Goal: Task Accomplishment & Management: Use online tool/utility

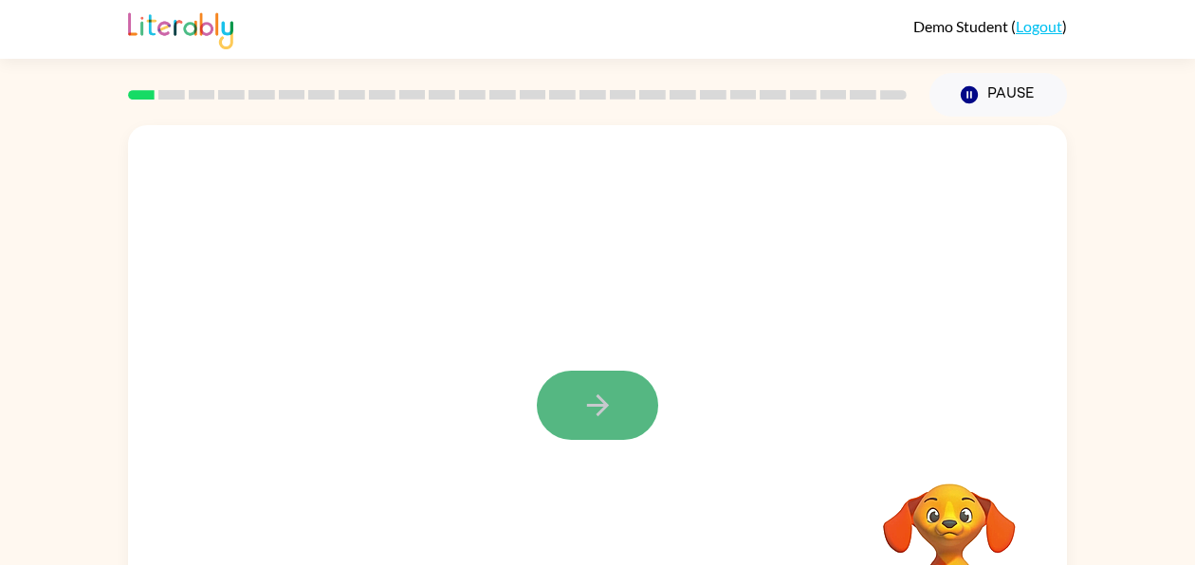
click at [578, 403] on button "button" at bounding box center [597, 405] width 121 height 69
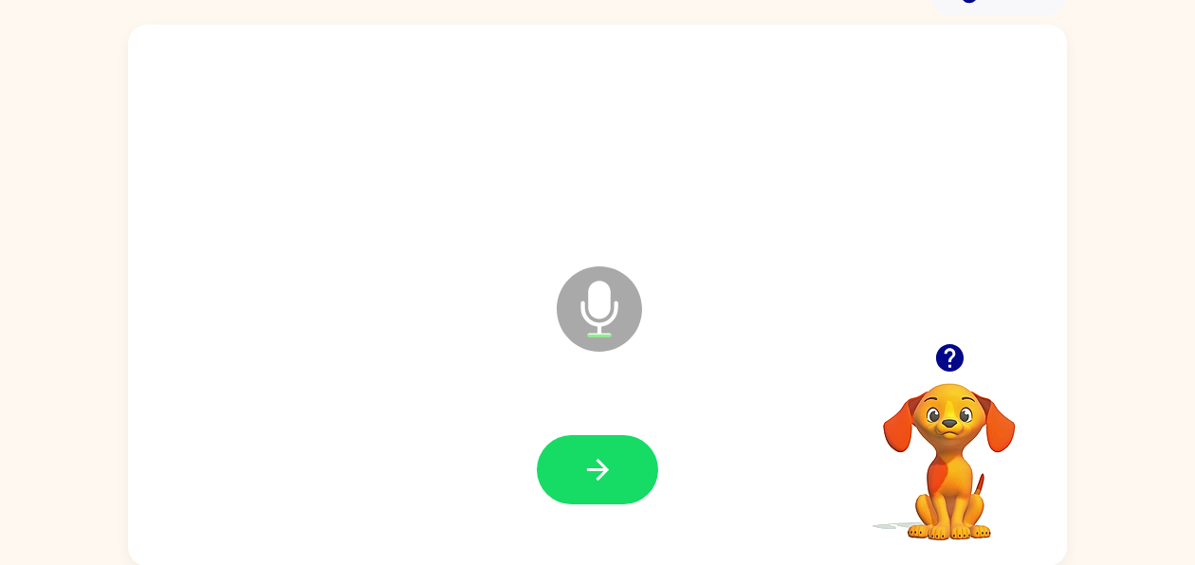
scroll to position [101, 0]
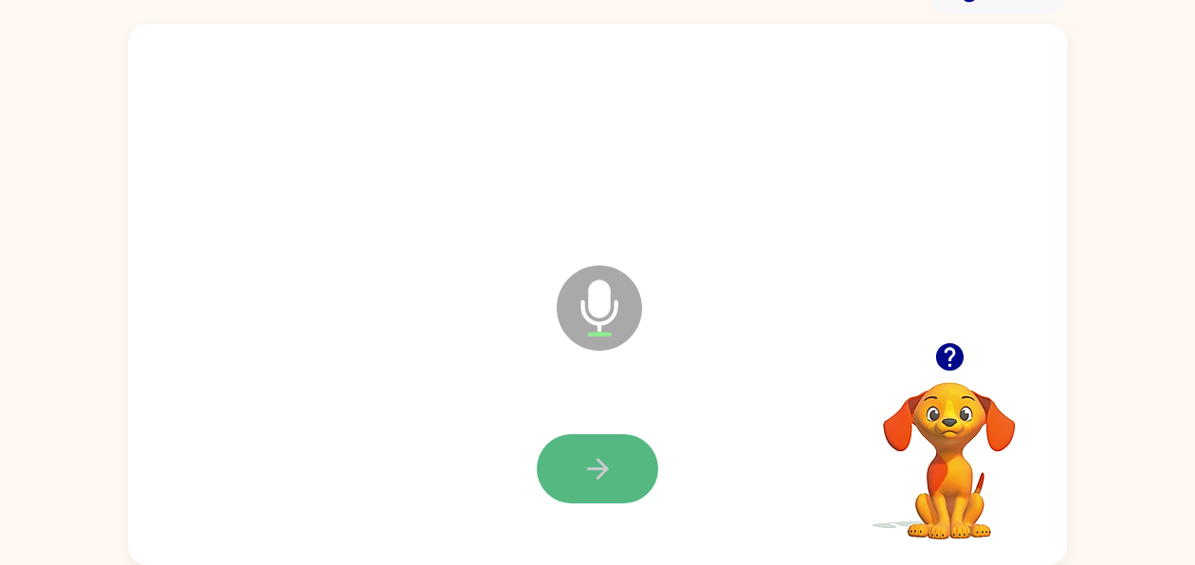
click at [627, 480] on button "button" at bounding box center [597, 468] width 121 height 69
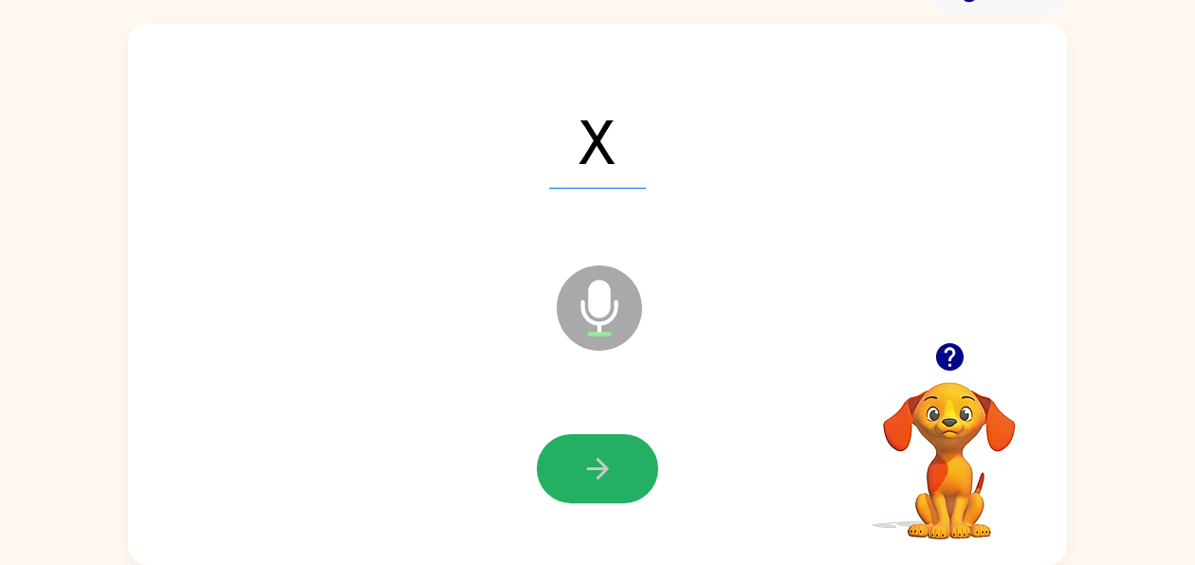
click at [627, 480] on button "button" at bounding box center [597, 468] width 121 height 69
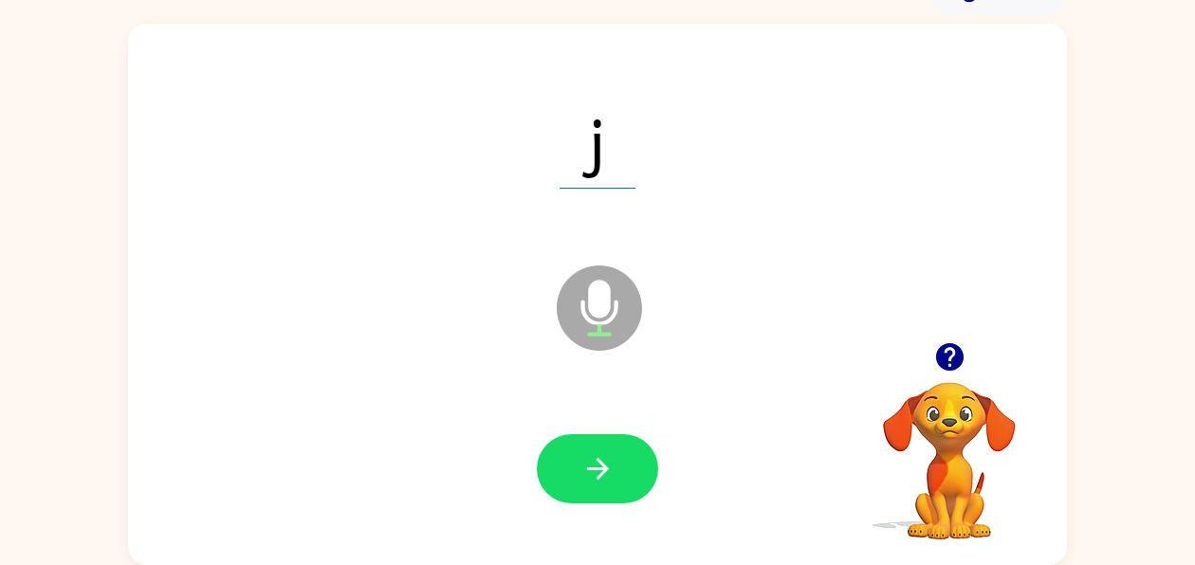
click at [627, 480] on button "button" at bounding box center [597, 468] width 121 height 69
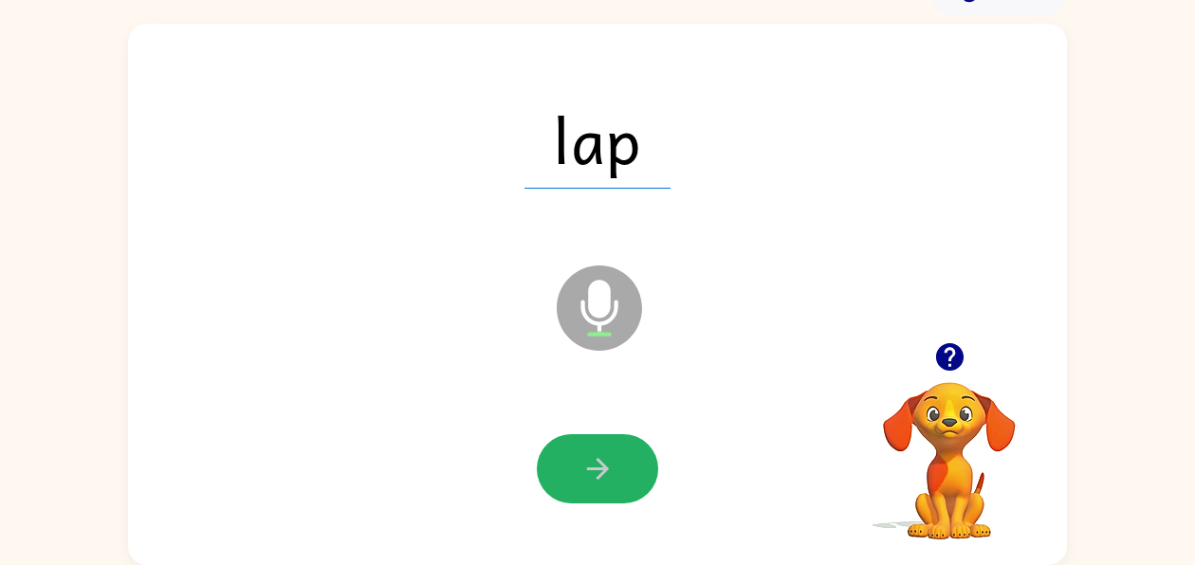
click at [627, 480] on button "button" at bounding box center [597, 468] width 121 height 69
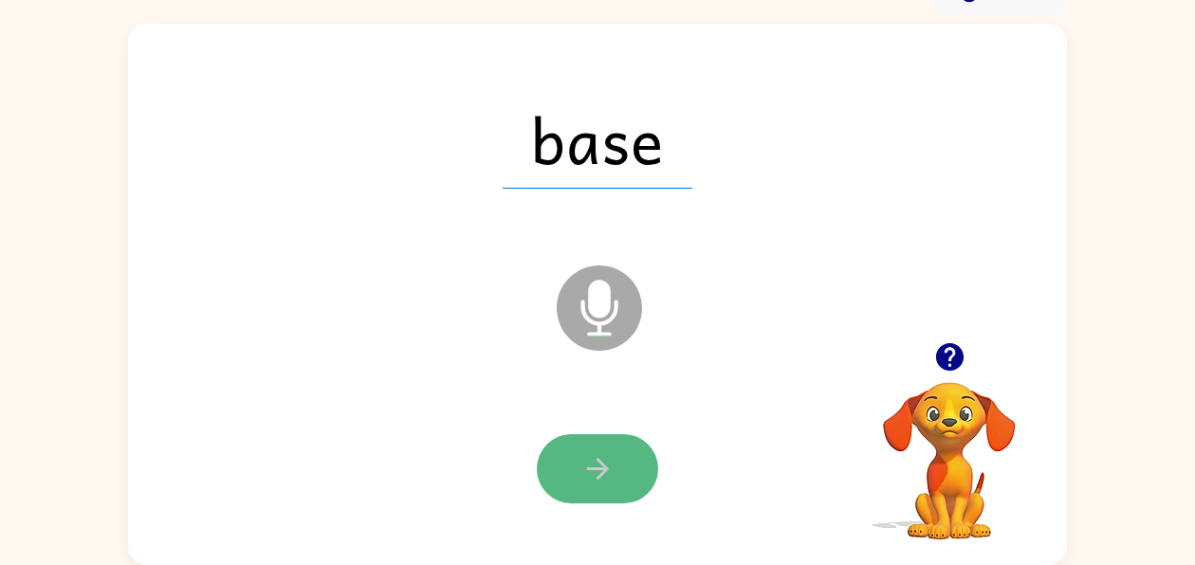
click at [575, 469] on button "button" at bounding box center [597, 468] width 121 height 69
click at [589, 466] on icon "button" at bounding box center [597, 468] width 33 height 33
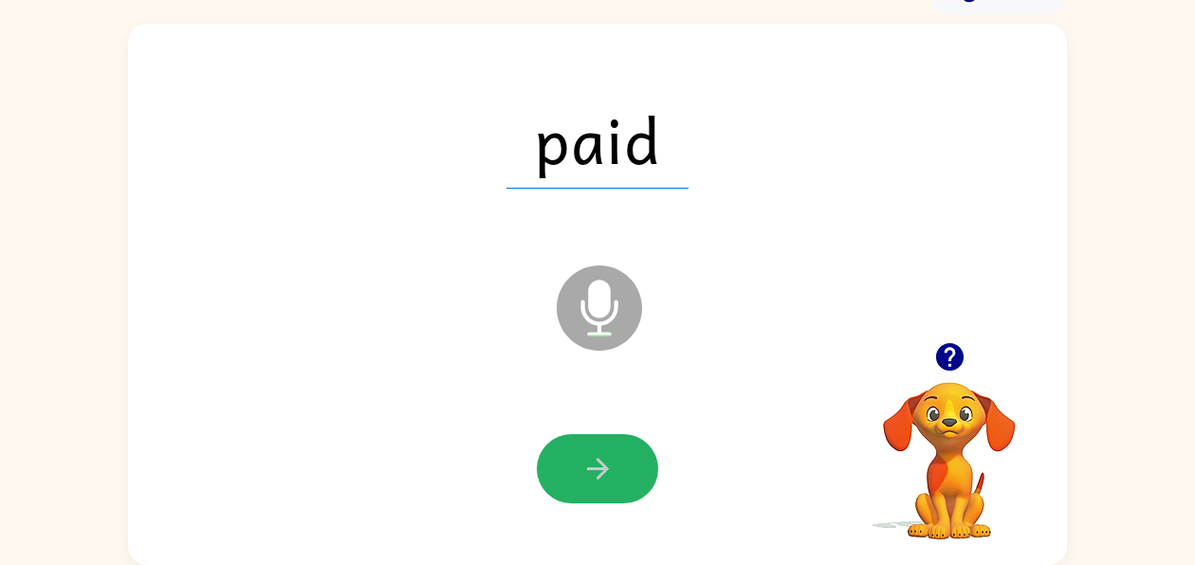
click at [591, 466] on icon "button" at bounding box center [597, 468] width 33 height 33
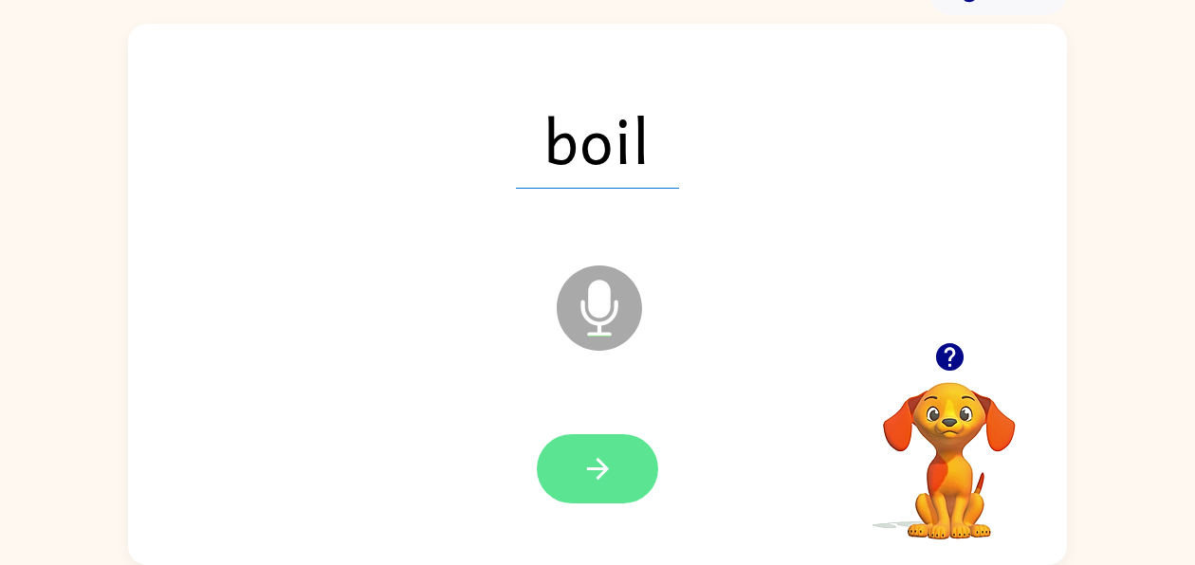
click at [616, 456] on button "button" at bounding box center [597, 468] width 121 height 69
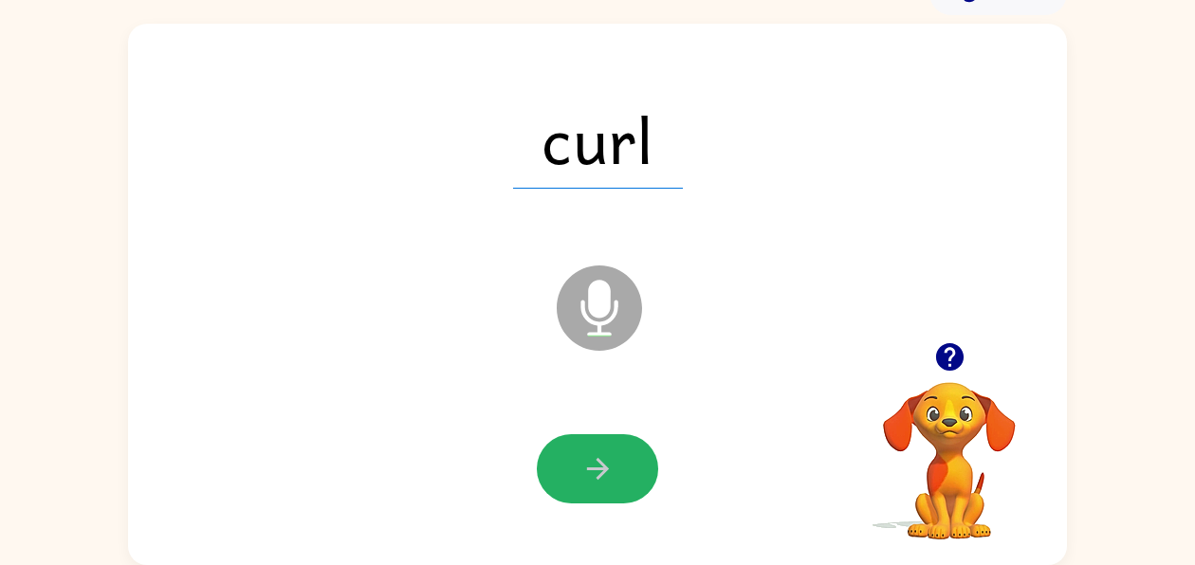
click at [616, 457] on button "button" at bounding box center [597, 468] width 121 height 69
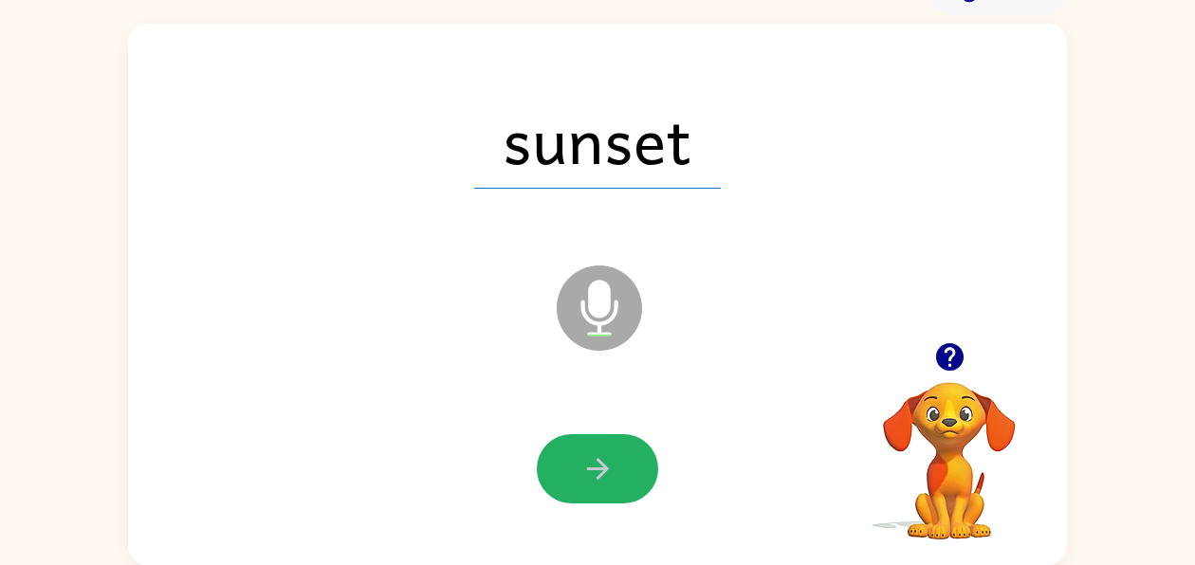
click at [616, 457] on button "button" at bounding box center [597, 468] width 121 height 69
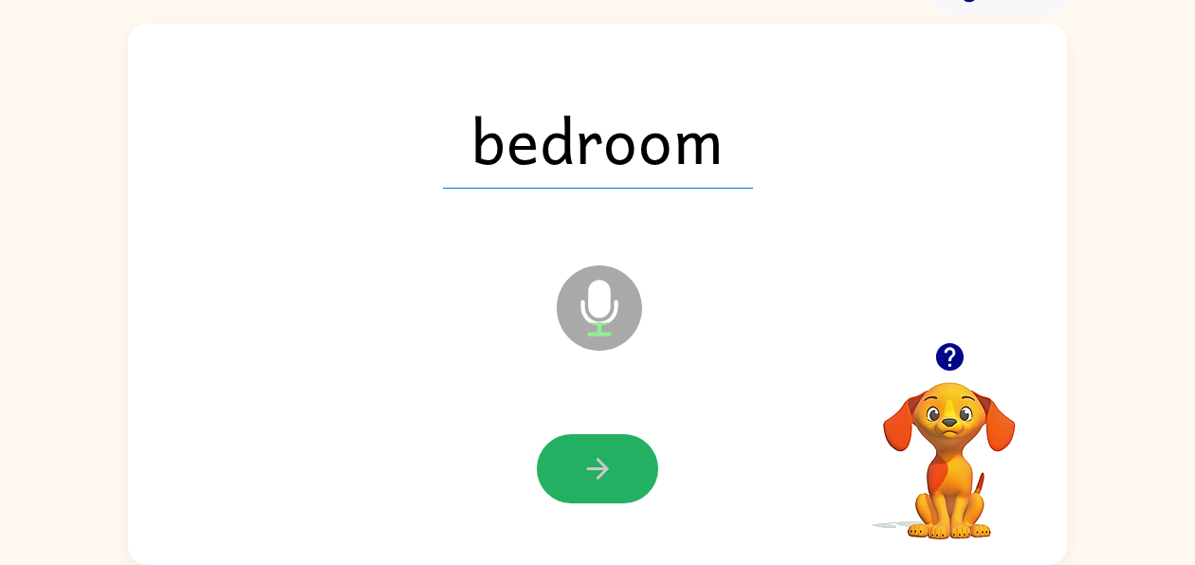
click at [616, 457] on button "button" at bounding box center [597, 468] width 121 height 69
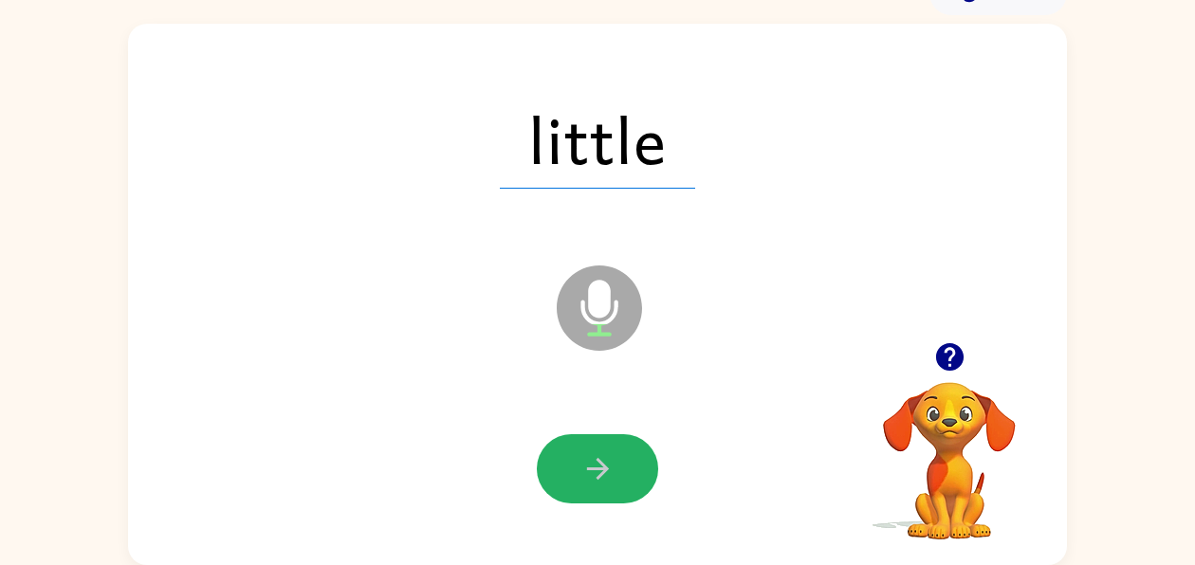
click at [620, 441] on button "button" at bounding box center [597, 468] width 121 height 69
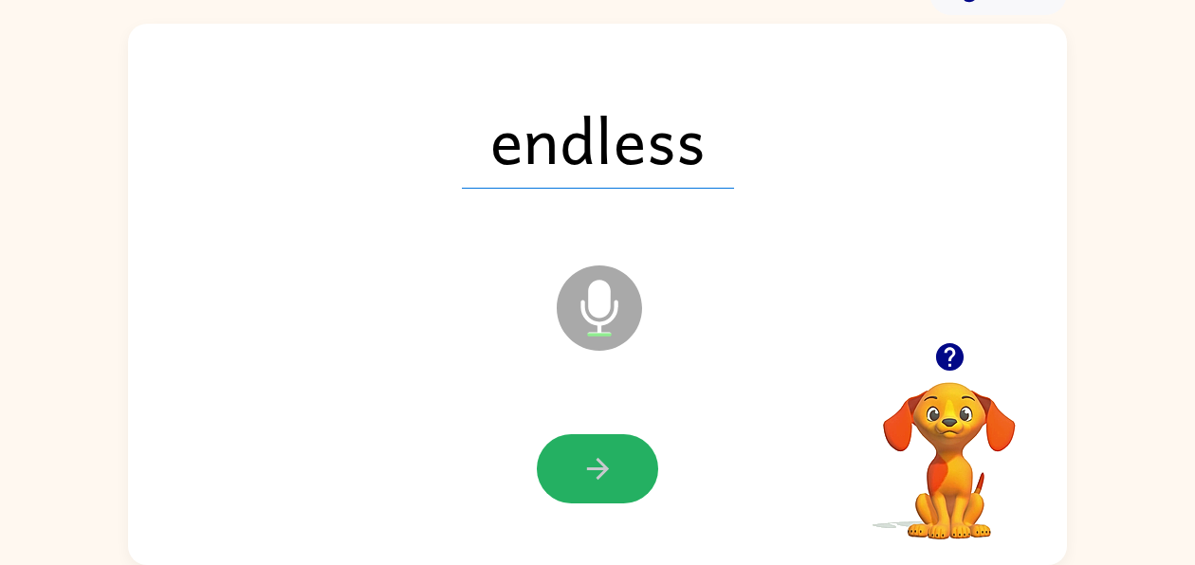
click at [620, 441] on button "button" at bounding box center [597, 468] width 121 height 69
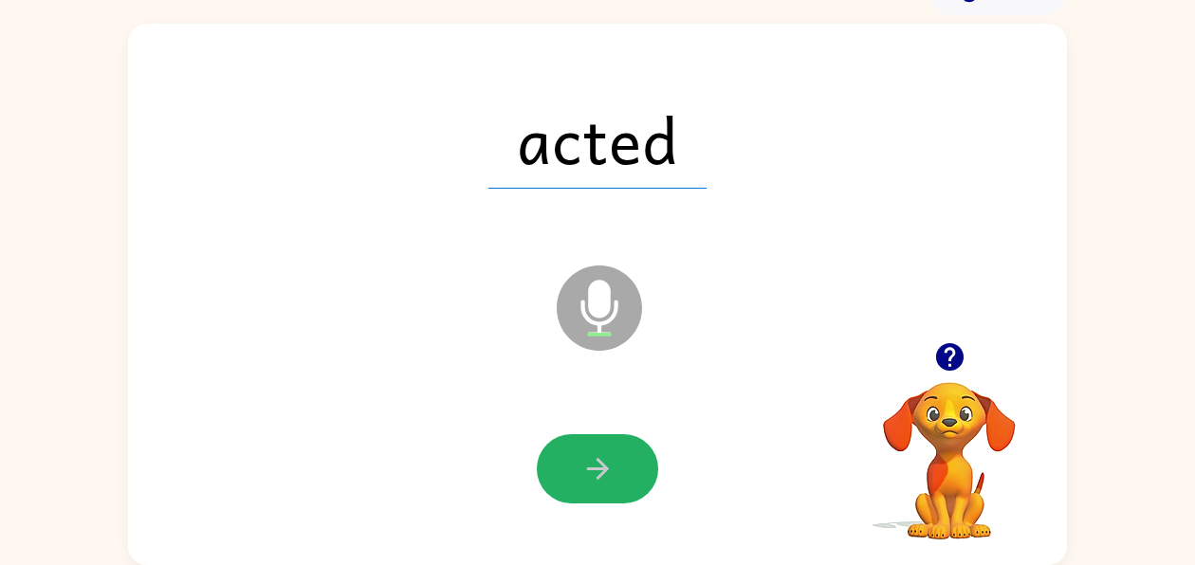
click at [620, 441] on button "button" at bounding box center [597, 468] width 121 height 69
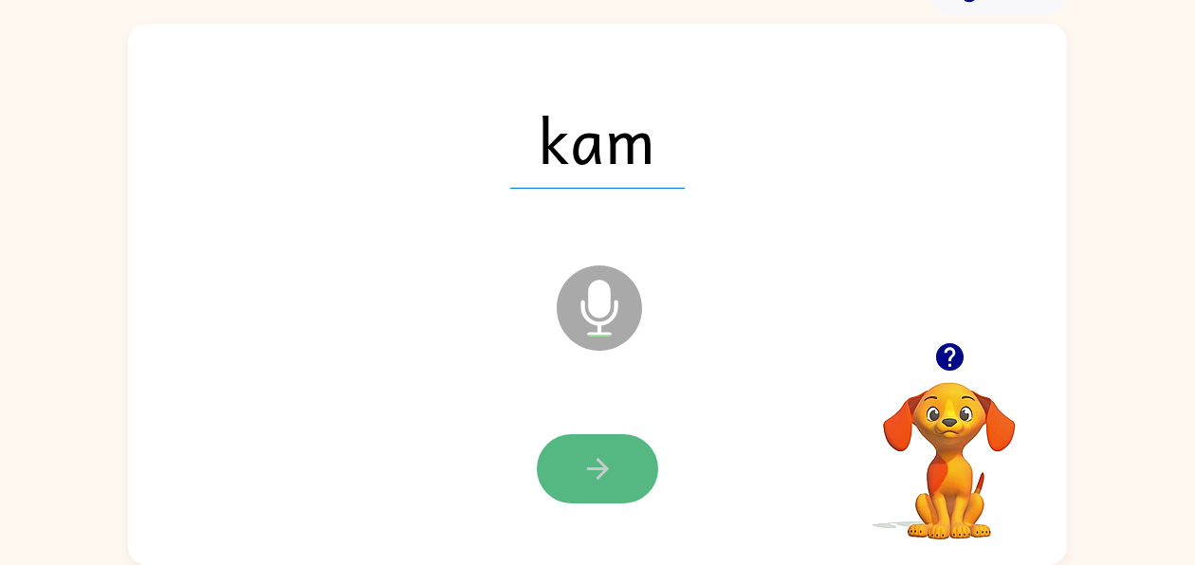
click at [609, 470] on icon "button" at bounding box center [597, 468] width 33 height 33
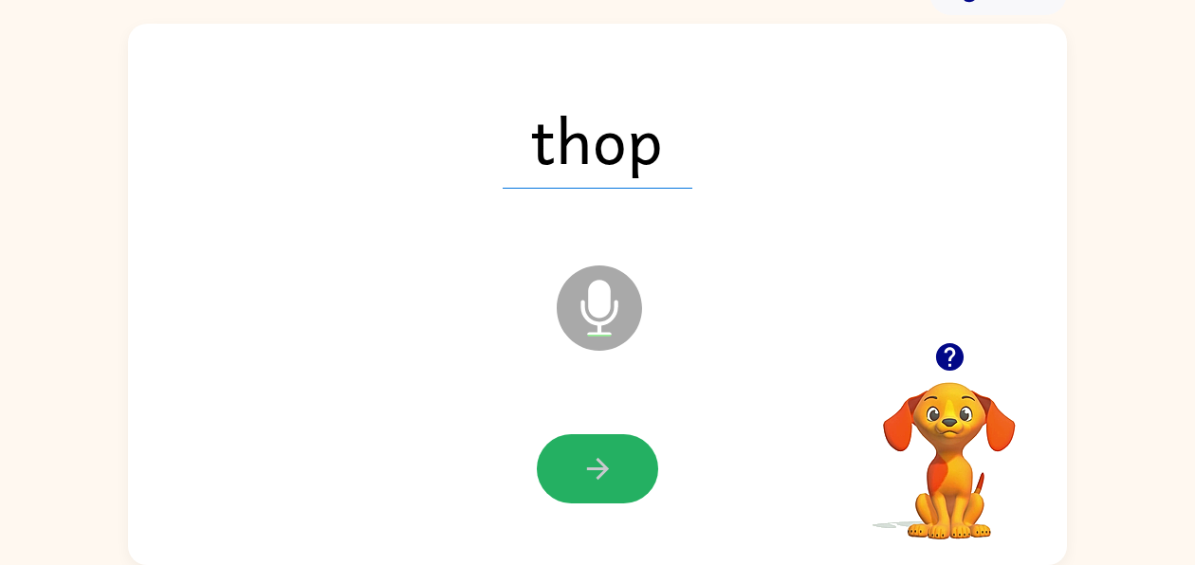
click at [609, 470] on icon "button" at bounding box center [597, 468] width 33 height 33
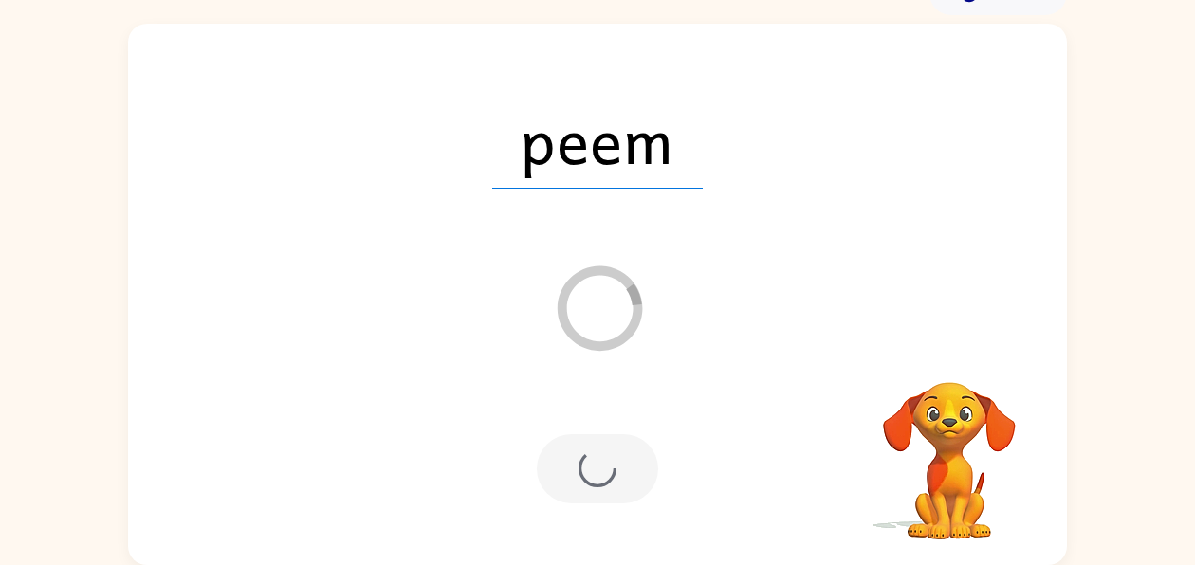
scroll to position [67, 0]
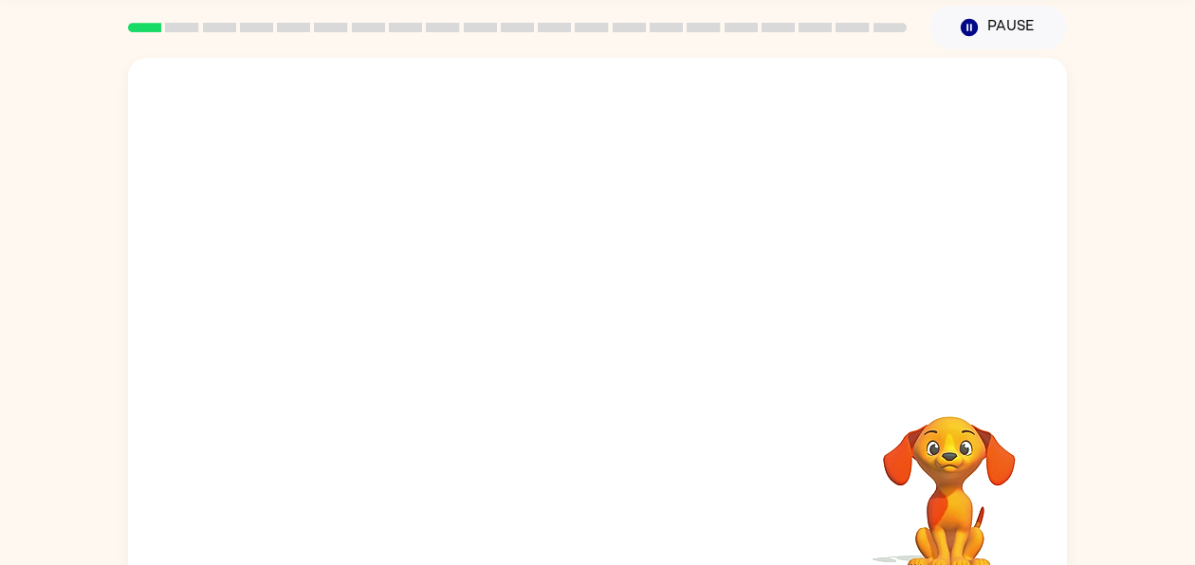
scroll to position [95, 0]
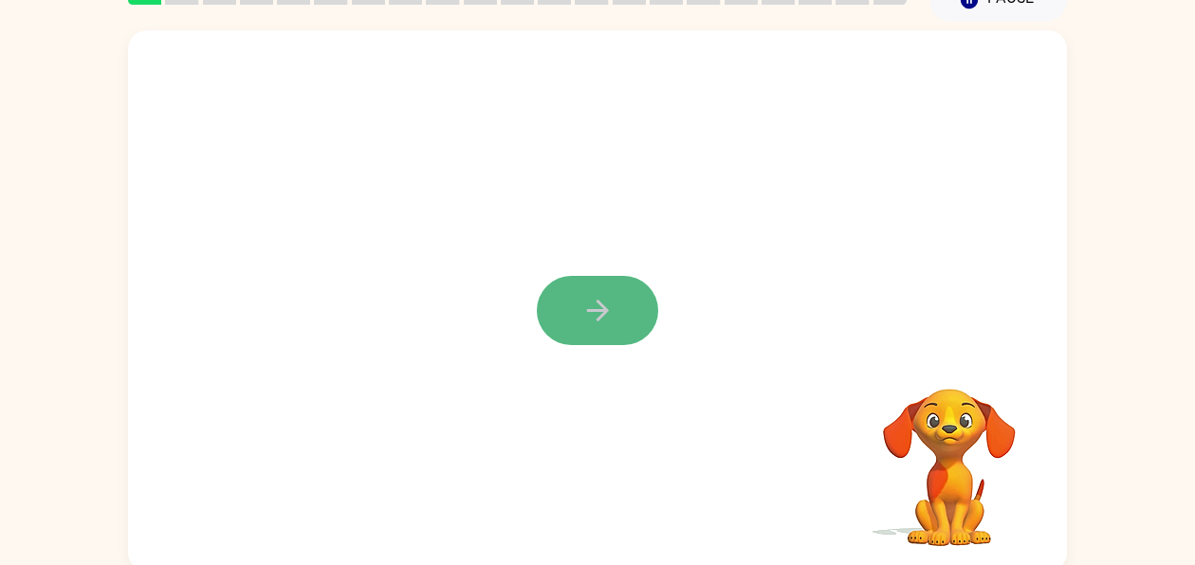
click at [610, 314] on icon "button" at bounding box center [597, 310] width 33 height 33
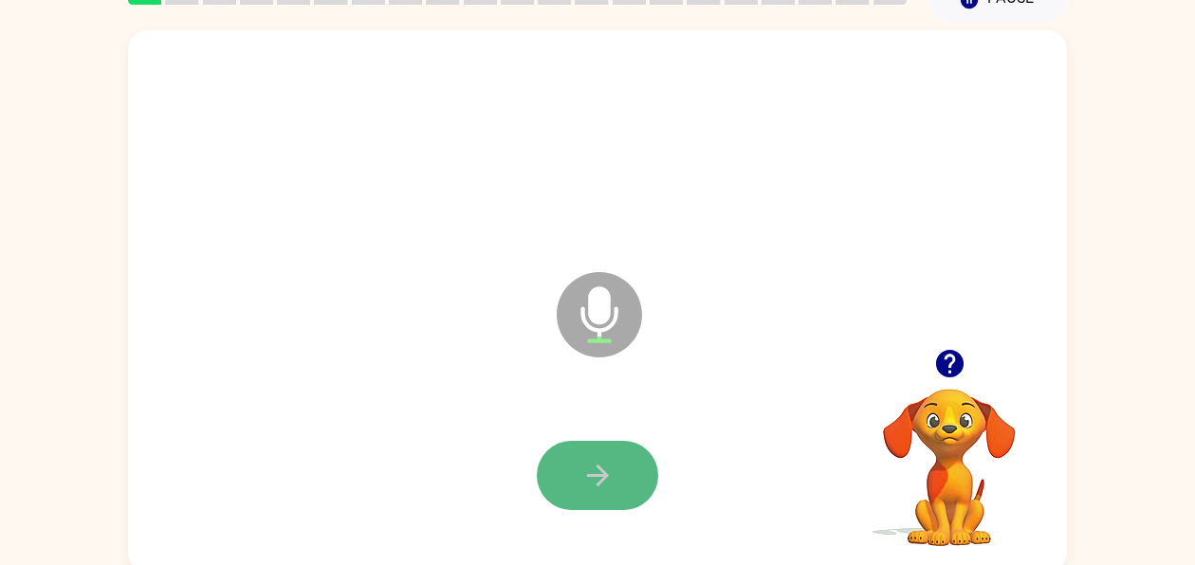
click at [620, 466] on button "button" at bounding box center [597, 475] width 121 height 69
click at [564, 492] on button "button" at bounding box center [597, 475] width 121 height 69
click at [605, 500] on button "button" at bounding box center [597, 475] width 121 height 69
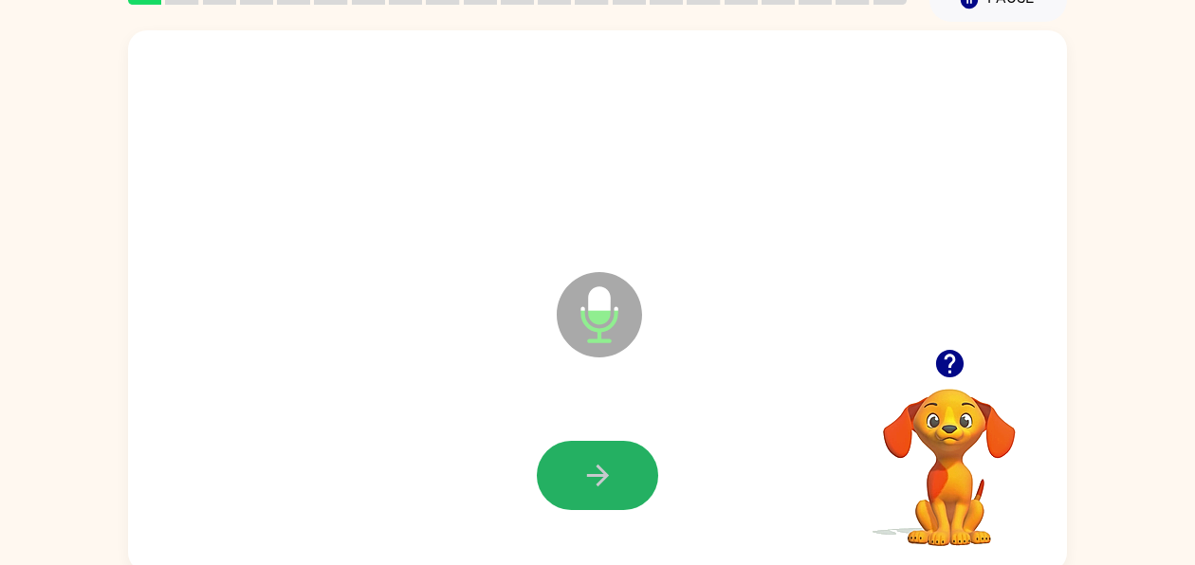
click at [614, 451] on button "button" at bounding box center [597, 475] width 121 height 69
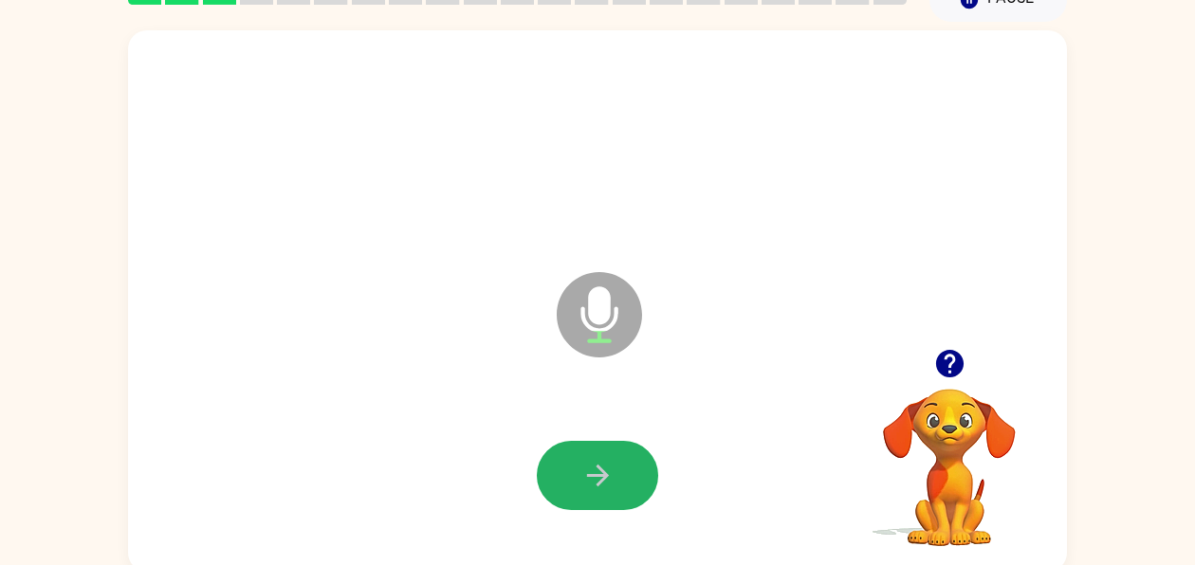
click at [614, 451] on button "button" at bounding box center [597, 475] width 121 height 69
click at [620, 451] on button "button" at bounding box center [597, 475] width 121 height 69
